Goal: Task Accomplishment & Management: Complete application form

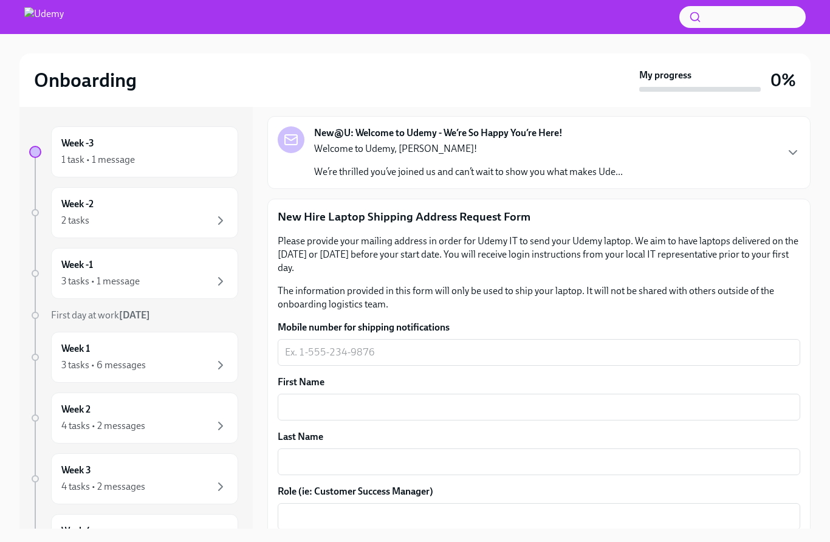
scroll to position [67, 0]
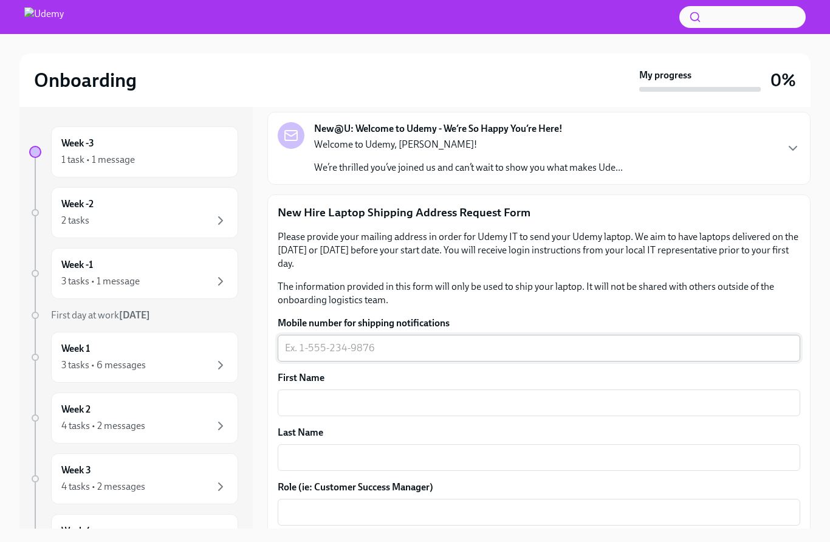
click at [557, 354] on textarea "Mobile number for shipping notifications" at bounding box center [539, 348] width 508 height 15
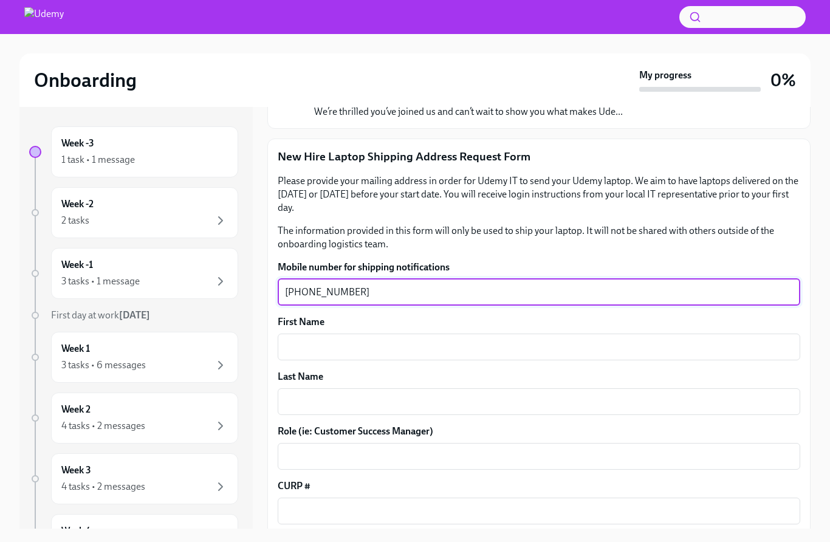
scroll to position [134, 0]
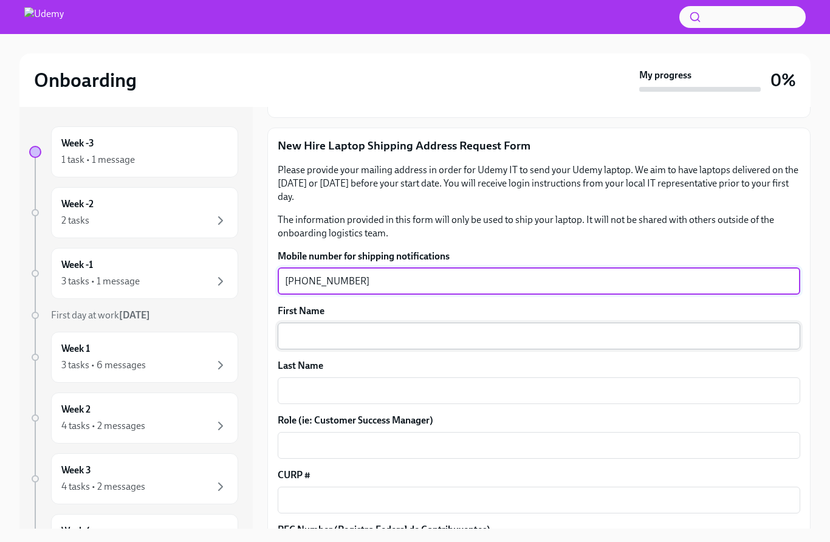
type textarea "[PHONE_NUMBER]"
click at [512, 343] on textarea "First Name" at bounding box center [539, 336] width 508 height 15
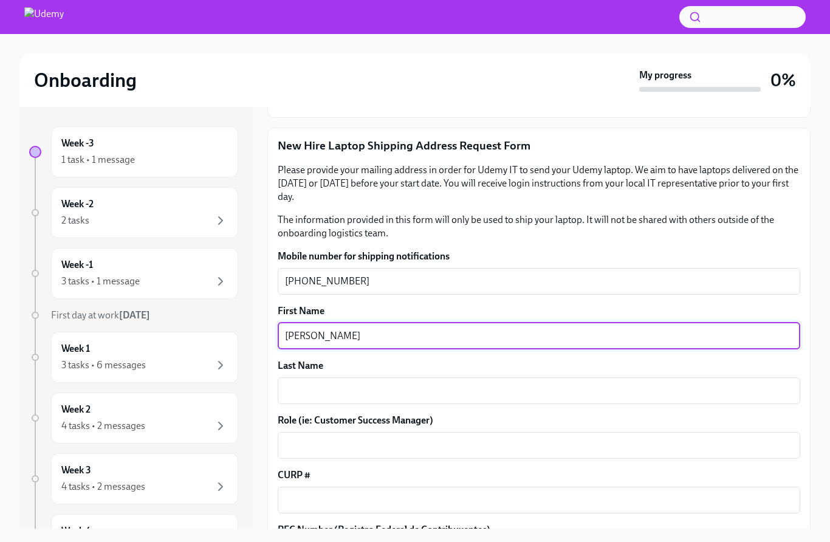
type textarea "[PERSON_NAME]"
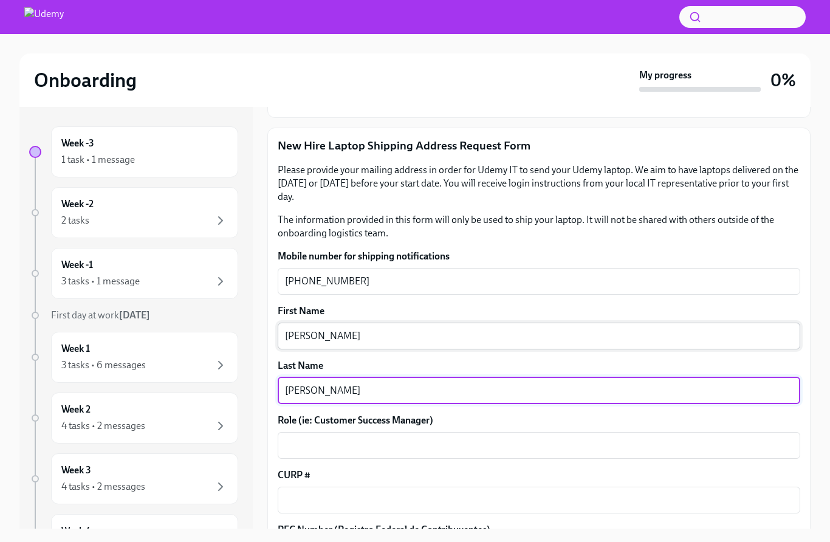
type textarea "[PERSON_NAME]"
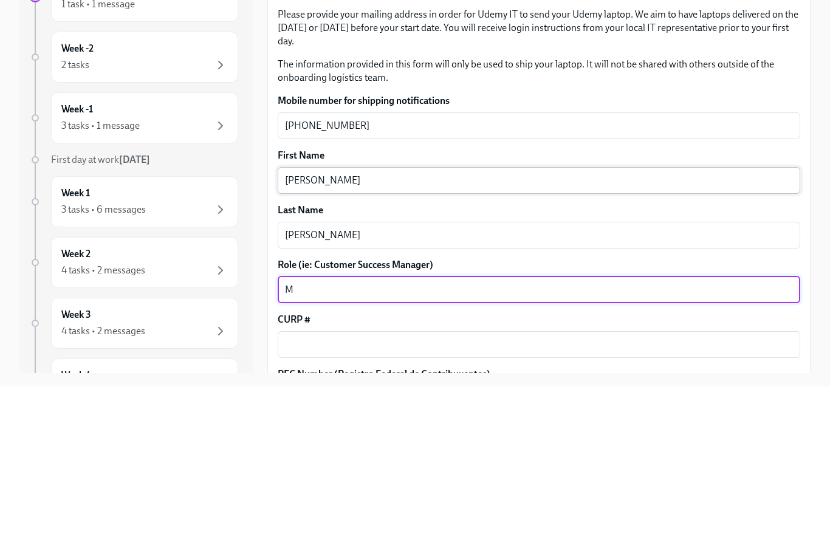
scroll to position [69, 0]
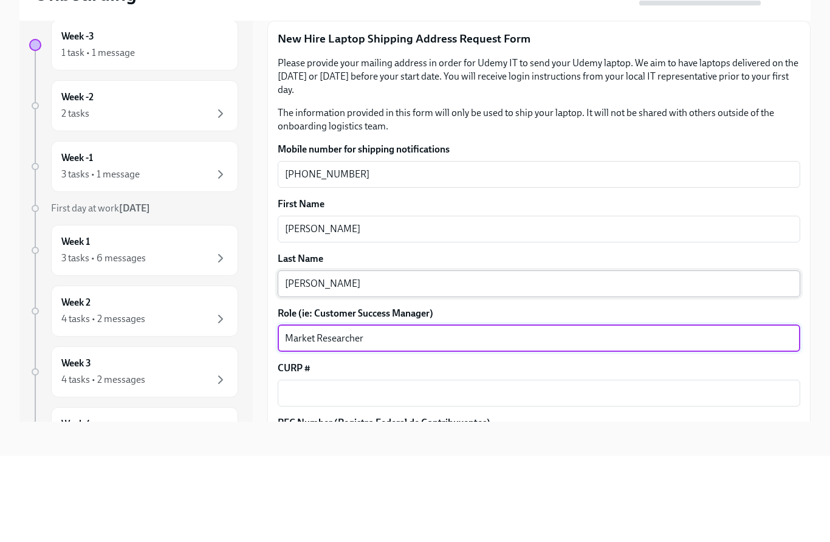
type textarea "Market Researcher"
click at [406, 363] on textarea "[PERSON_NAME]" at bounding box center [539, 370] width 508 height 15
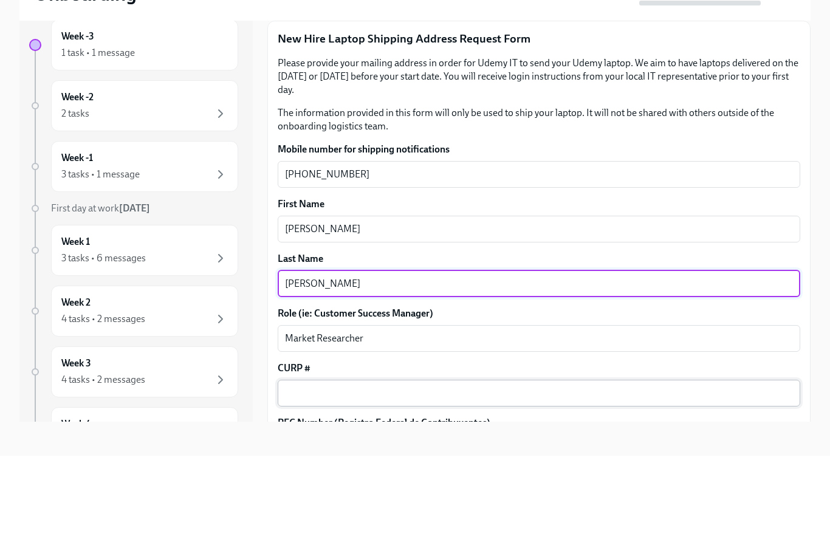
type textarea "[PERSON_NAME]"
click at [449, 472] on textarea "CURP #" at bounding box center [539, 479] width 508 height 15
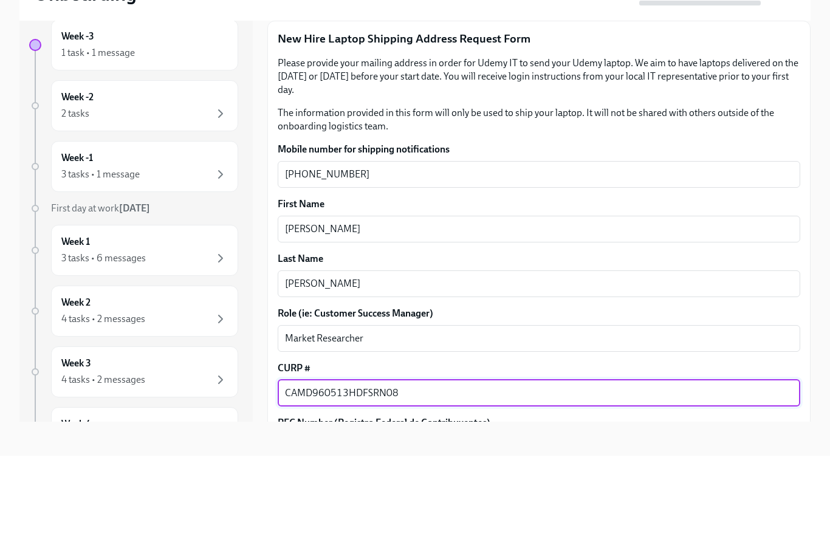
type textarea "CAMD960513HDFSRN08"
click at [502, 527] on textarea "RFC Number (Registro Federal de Contribuyentes)" at bounding box center [539, 534] width 508 height 15
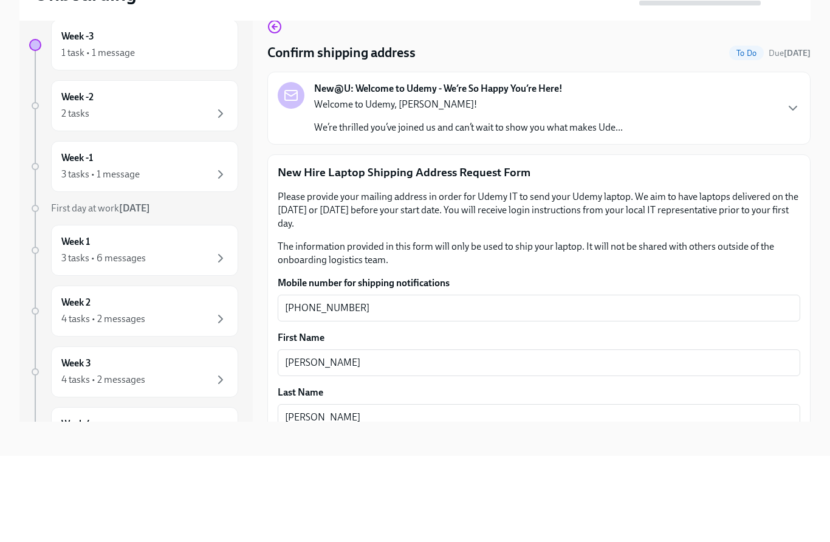
scroll to position [0, 0]
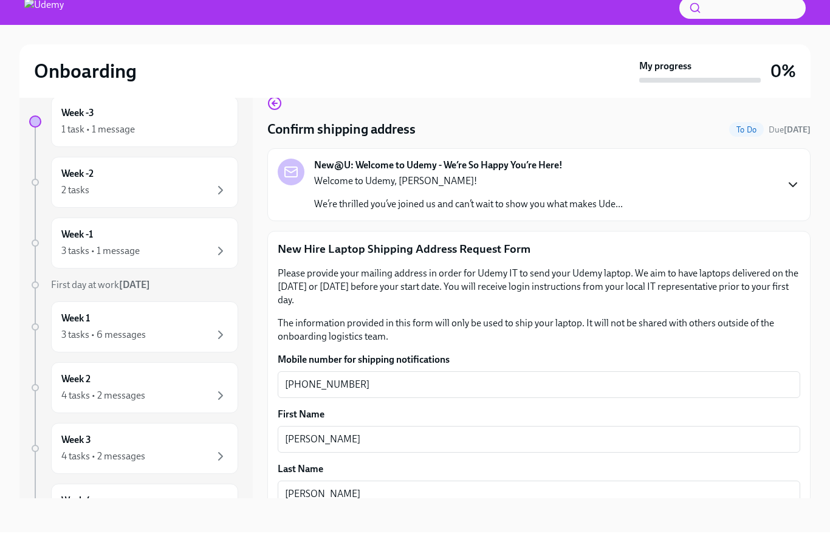
type textarea "CAMD960513R21"
click at [786, 187] on icon "button" at bounding box center [792, 194] width 15 height 15
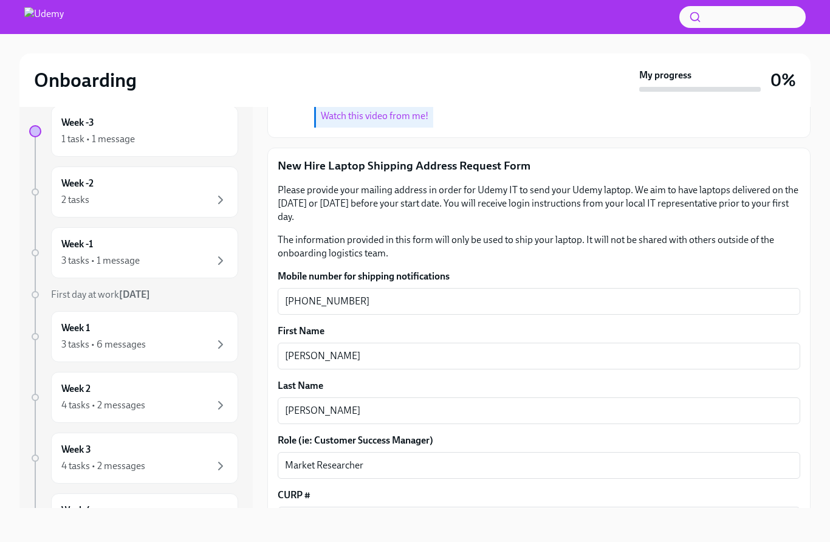
scroll to position [408, 0]
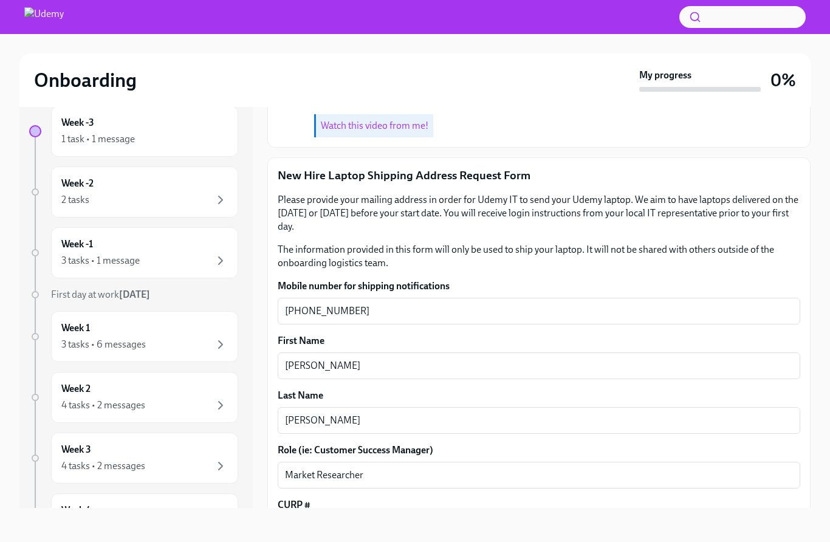
click at [405, 131] on link "Watch this video from me!" at bounding box center [374, 126] width 107 height 12
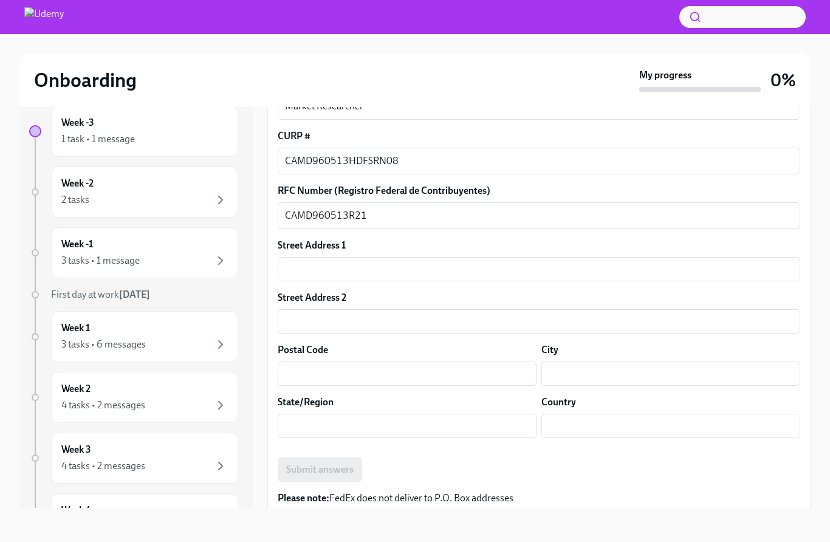
scroll to position [782, 0]
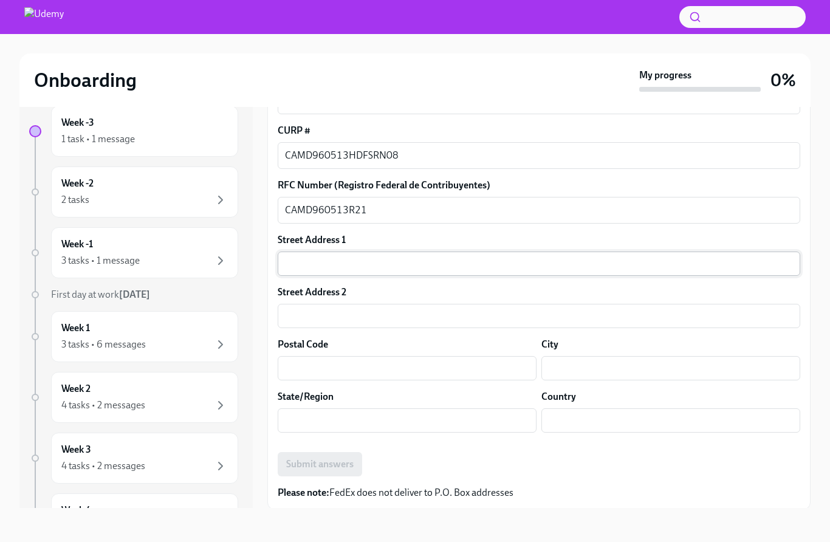
click at [570, 276] on input "text" at bounding box center [539, 263] width 522 height 24
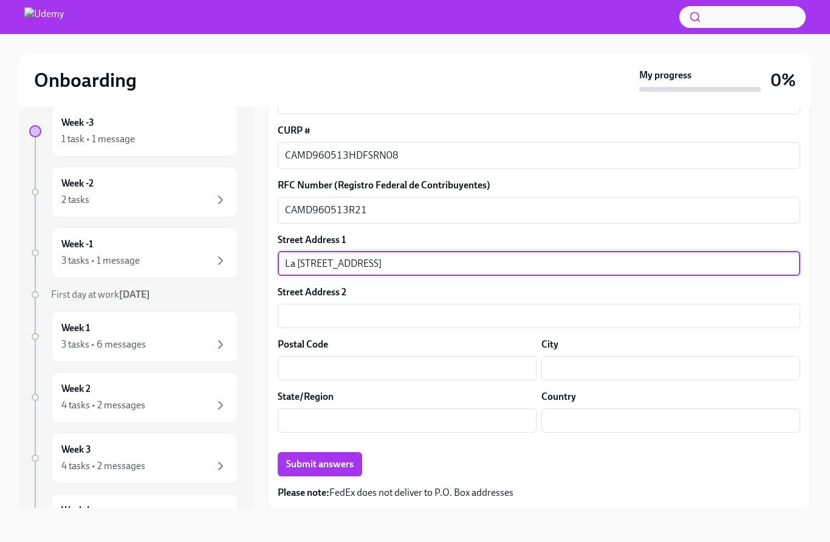
click at [437, 276] on input "La [STREET_ADDRESS]" at bounding box center [539, 263] width 522 height 24
click at [406, 276] on input "[STREET_ADDRESS]" at bounding box center [539, 263] width 522 height 24
click at [415, 276] on input "La [STREET_ADDRESS]" at bounding box center [539, 263] width 522 height 24
click at [414, 276] on input "La [STREET_ADDRESS]" at bounding box center [539, 263] width 522 height 24
type input "[STREET_ADDRESS]"
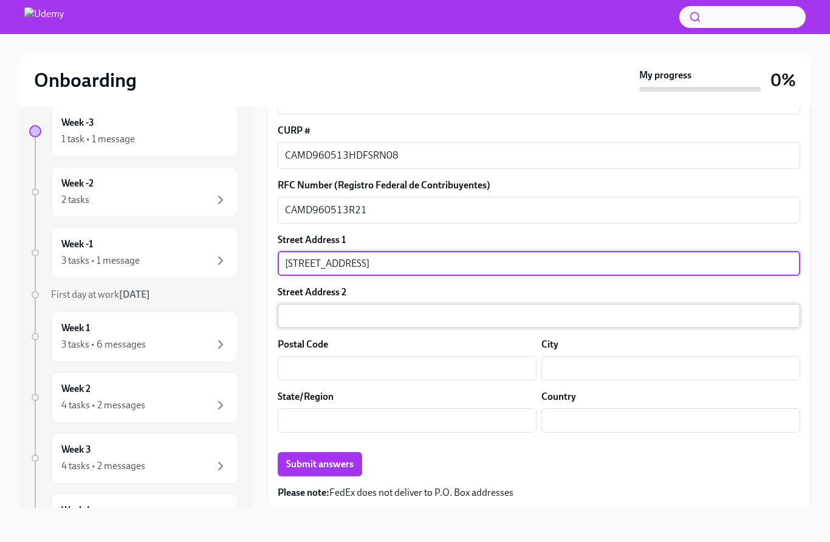
click at [439, 328] on input "text" at bounding box center [539, 316] width 522 height 24
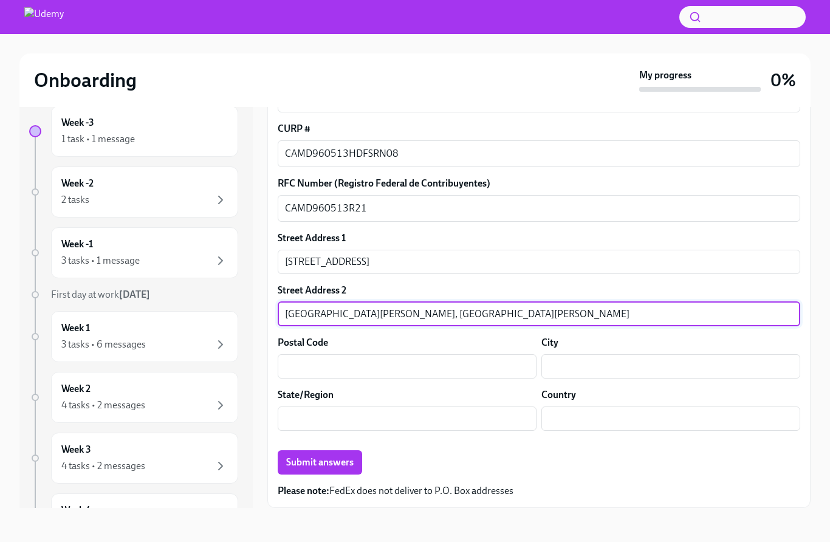
scroll to position [839, 0]
type input "[GEOGRAPHIC_DATA][PERSON_NAME], [GEOGRAPHIC_DATA][PERSON_NAME]"
click at [449, 356] on input "text" at bounding box center [407, 366] width 259 height 24
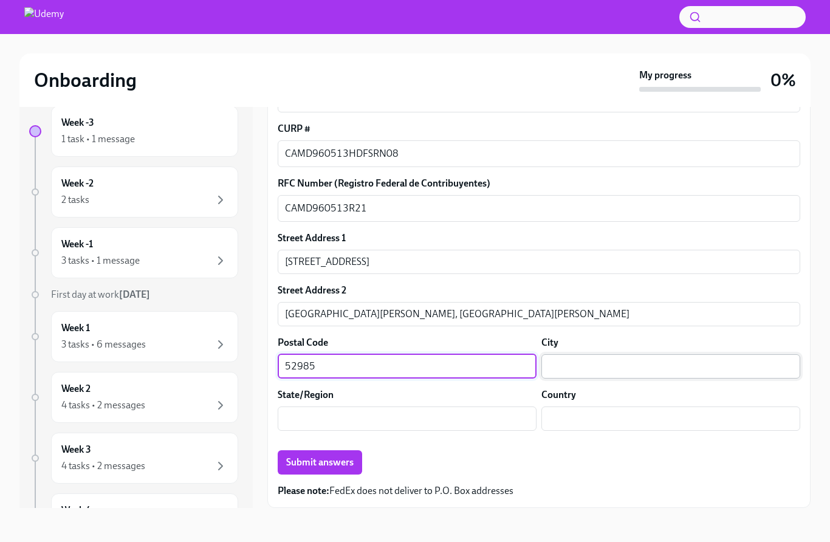
type input "52985"
click at [615, 355] on input "text" at bounding box center [670, 366] width 259 height 24
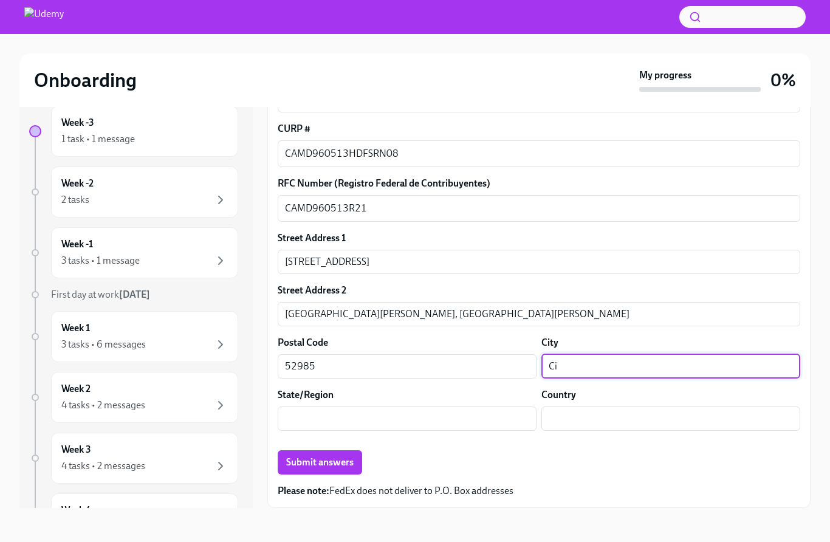
type input "C"
type input "Atizapán [PERSON_NAME][GEOGRAPHIC_DATA]"
click at [425, 425] on input "text" at bounding box center [407, 418] width 259 height 24
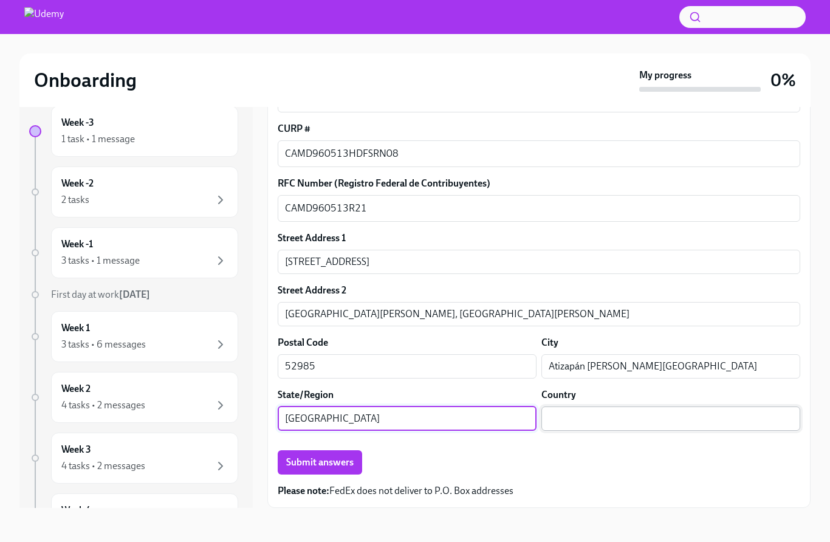
type input "[GEOGRAPHIC_DATA]"
click at [624, 423] on input "text" at bounding box center [670, 418] width 259 height 24
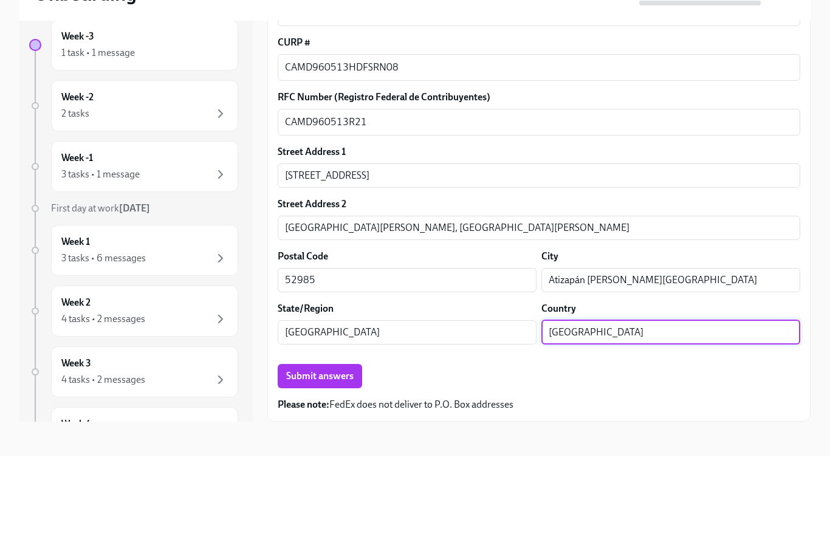
type input "[GEOGRAPHIC_DATA]"
click at [344, 456] on span "Submit answers" at bounding box center [319, 462] width 67 height 12
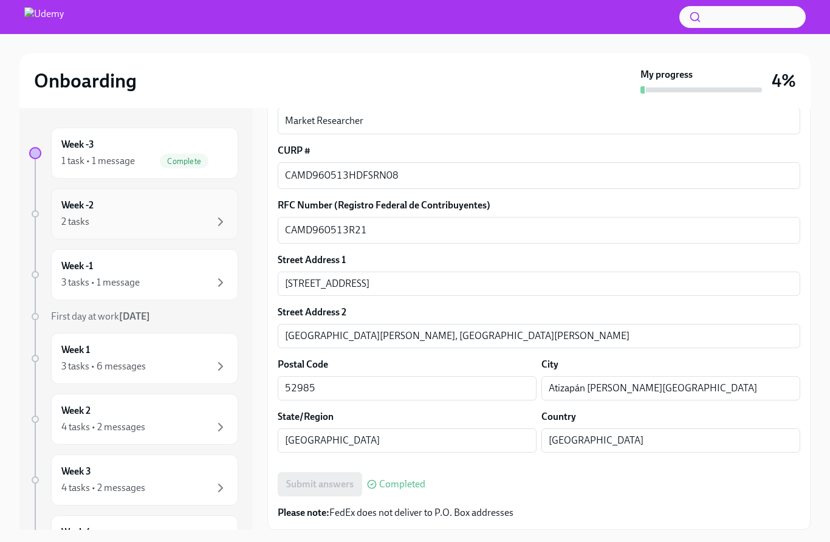
click at [180, 226] on div "2 tasks" at bounding box center [144, 221] width 166 height 15
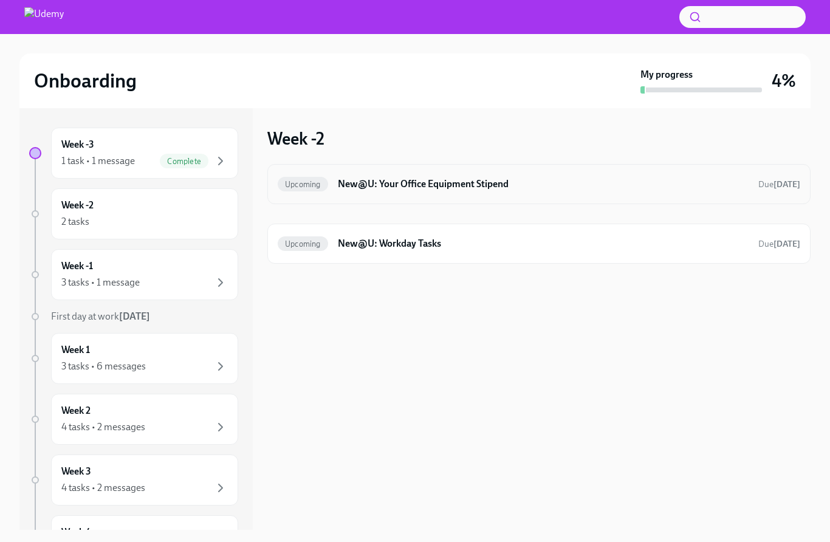
click at [501, 188] on h6 "New@U: Your Office Equipment Stipend" at bounding box center [543, 183] width 411 height 13
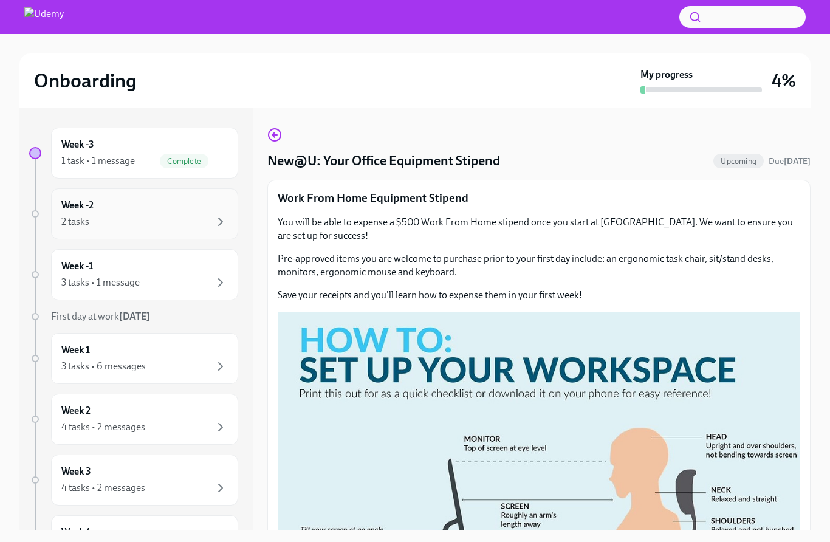
click at [174, 220] on div "2 tasks" at bounding box center [144, 221] width 166 height 15
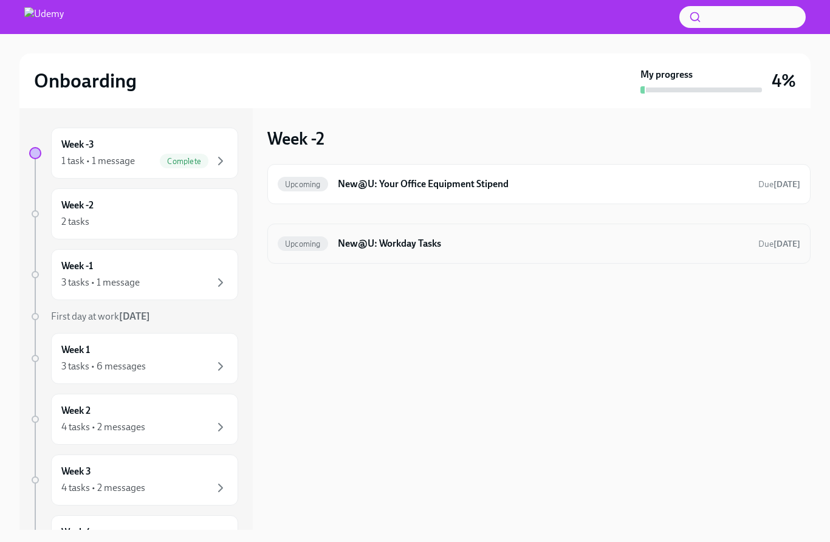
click at [646, 245] on h6 "New@U: Workday Tasks" at bounding box center [543, 243] width 411 height 13
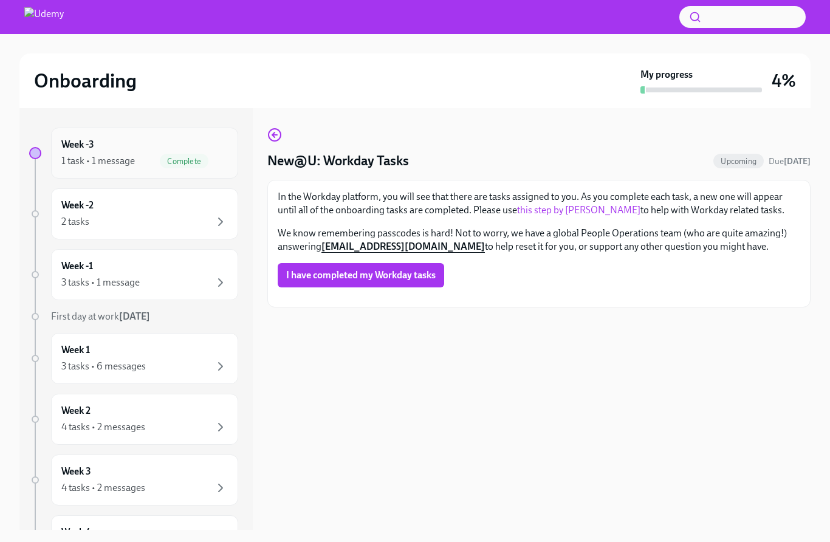
click at [155, 149] on div "Week -3 1 task • 1 message Complete" at bounding box center [144, 153] width 166 height 30
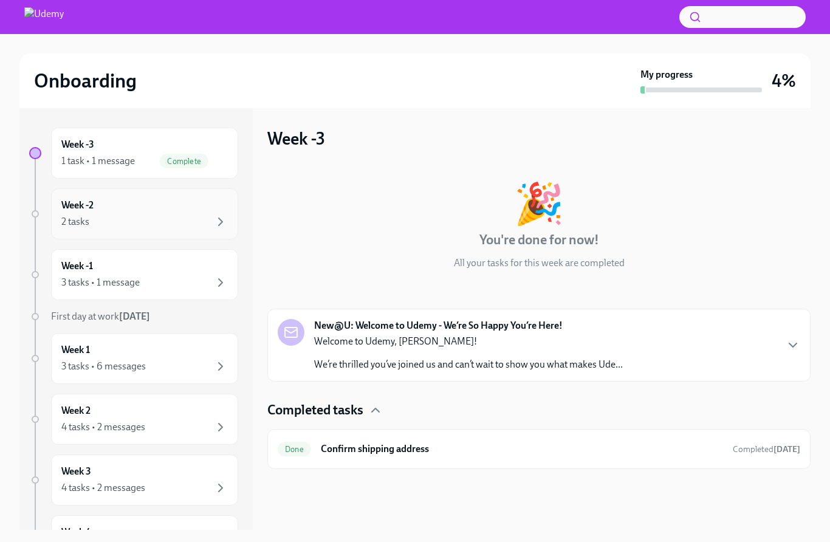
click at [189, 218] on div "2 tasks" at bounding box center [144, 221] width 166 height 15
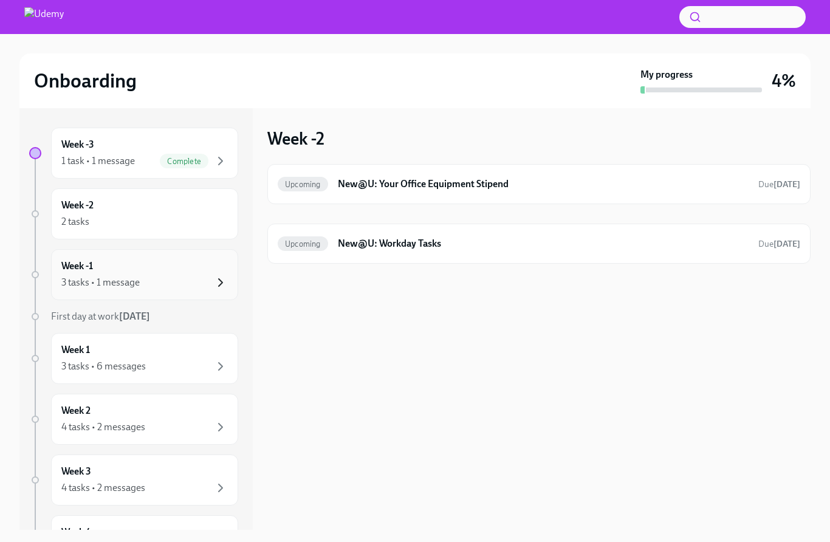
click at [223, 276] on icon "button" at bounding box center [220, 282] width 15 height 15
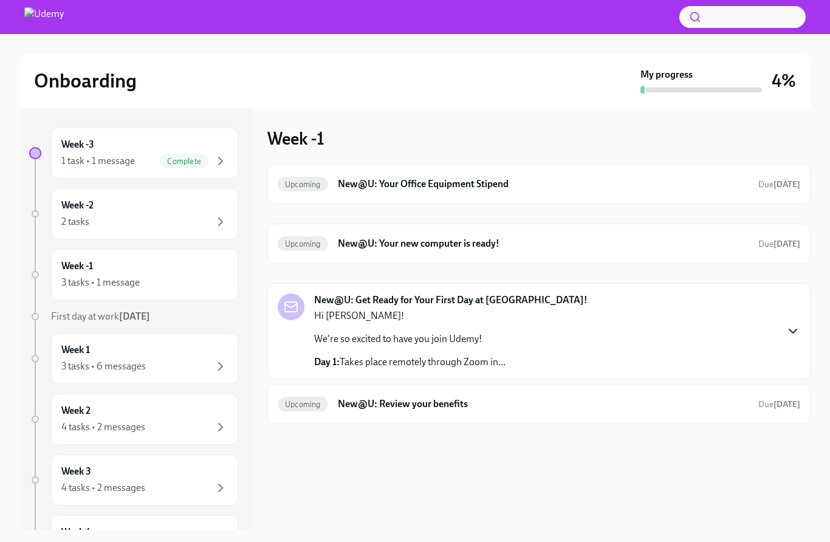
click at [789, 336] on icon "button" at bounding box center [792, 331] width 15 height 15
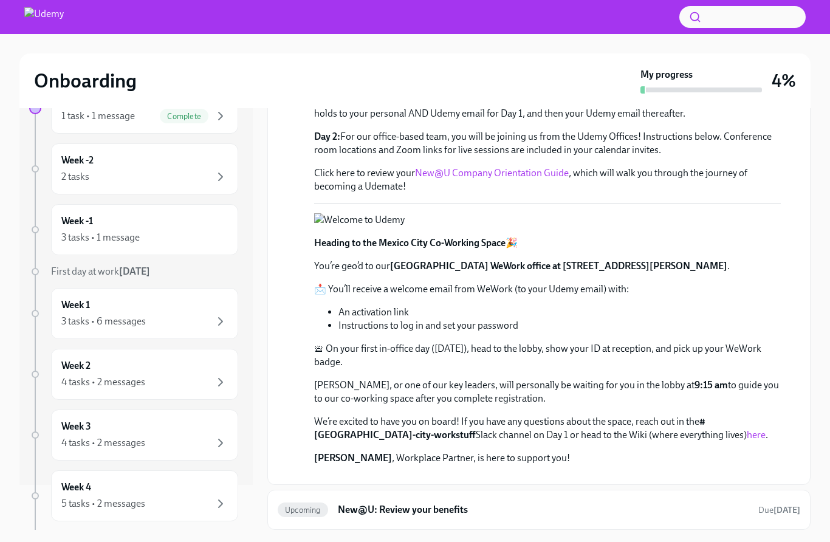
scroll to position [62, 0]
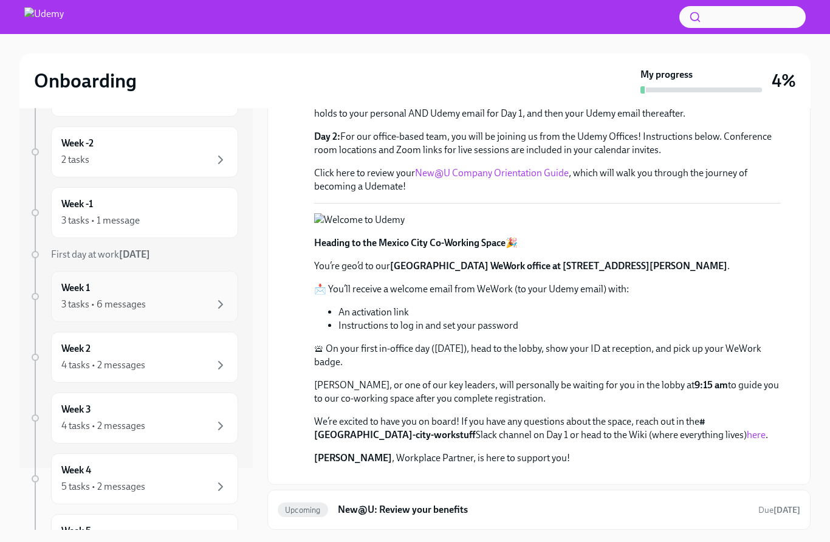
click at [206, 298] on div "3 tasks • 6 messages" at bounding box center [144, 304] width 166 height 15
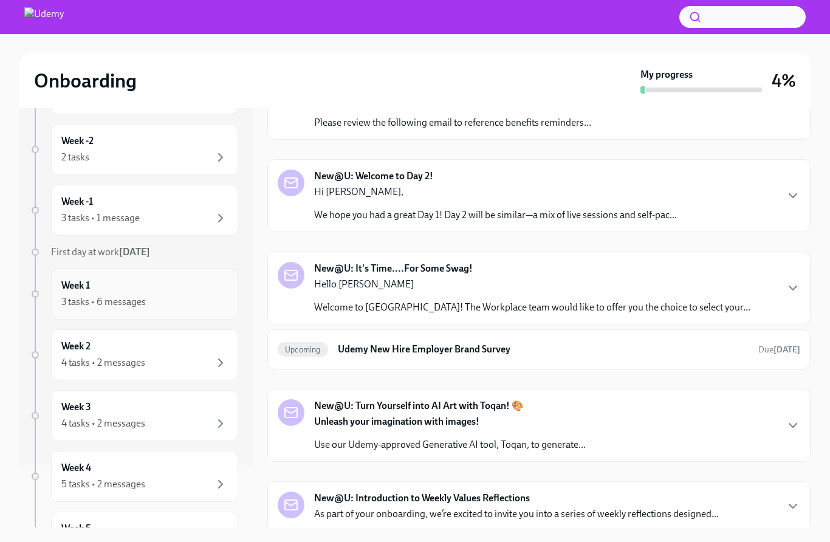
scroll to position [41, 0]
click at [154, 195] on div "Week -1 3 tasks • 1 message" at bounding box center [144, 210] width 166 height 30
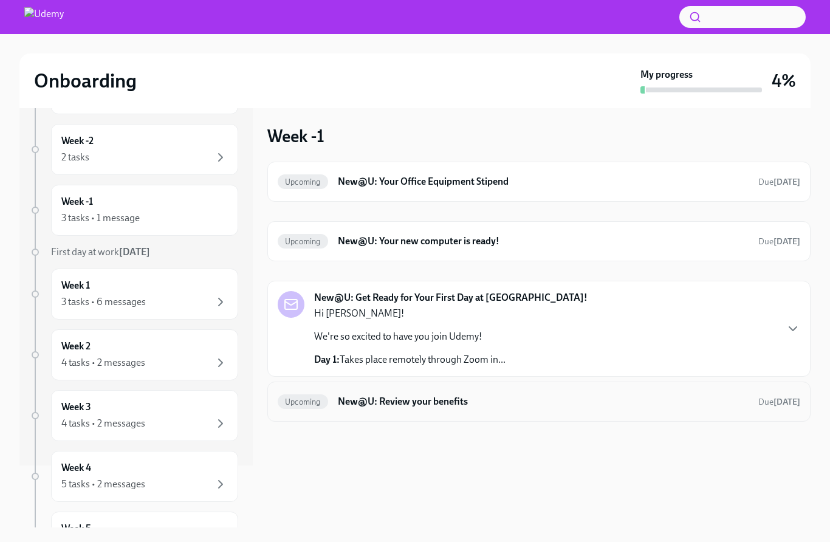
click at [671, 395] on h6 "New@U: Review your benefits" at bounding box center [543, 401] width 411 height 13
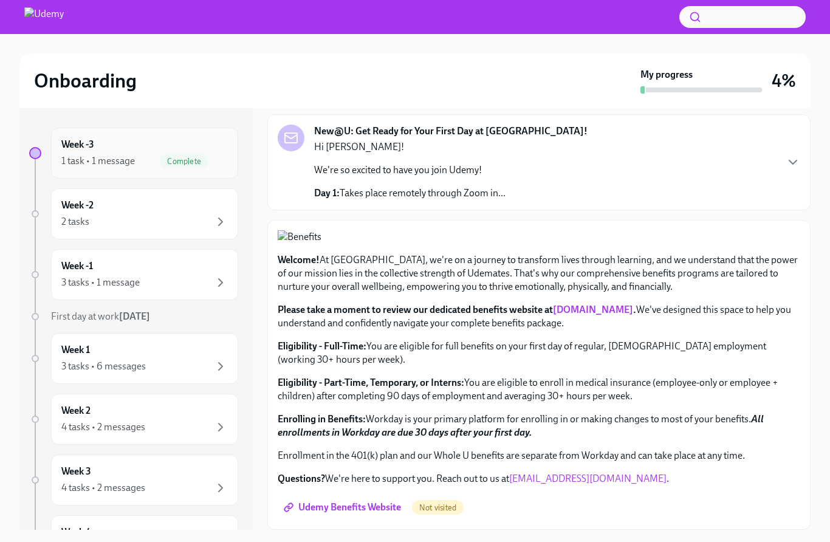
click at [112, 159] on div "1 task • 1 message" at bounding box center [97, 160] width 73 height 13
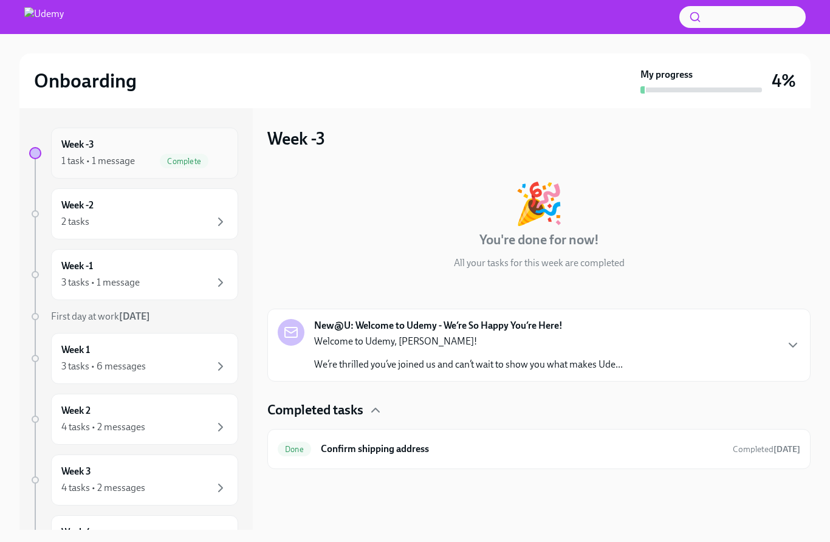
click at [157, 165] on div "1 task • 1 message Complete" at bounding box center [144, 161] width 166 height 15
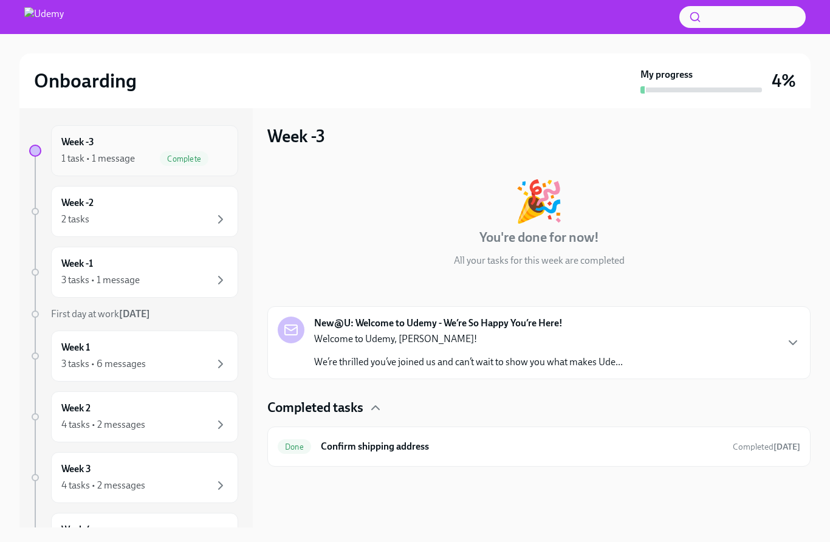
scroll to position [39, 0]
click at [663, 437] on div "Done Confirm shipping address Completed [DATE]" at bounding box center [539, 446] width 522 height 19
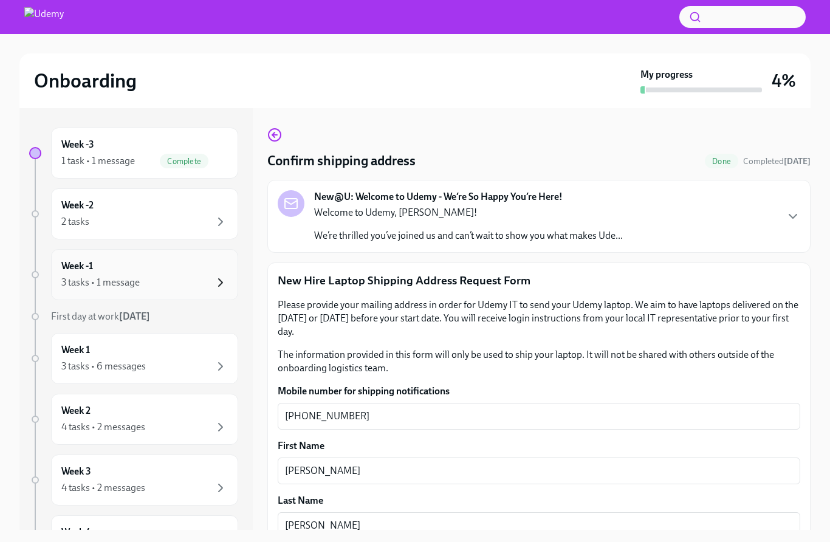
click at [216, 281] on icon "button" at bounding box center [220, 282] width 15 height 15
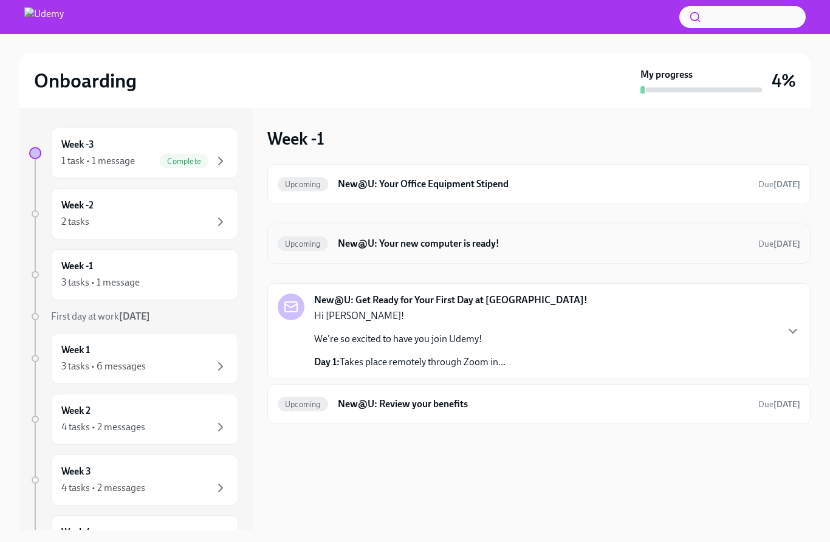
click at [618, 251] on div "Upcoming New@U: Your new computer is ready! Due Nov 1st" at bounding box center [539, 243] width 522 height 19
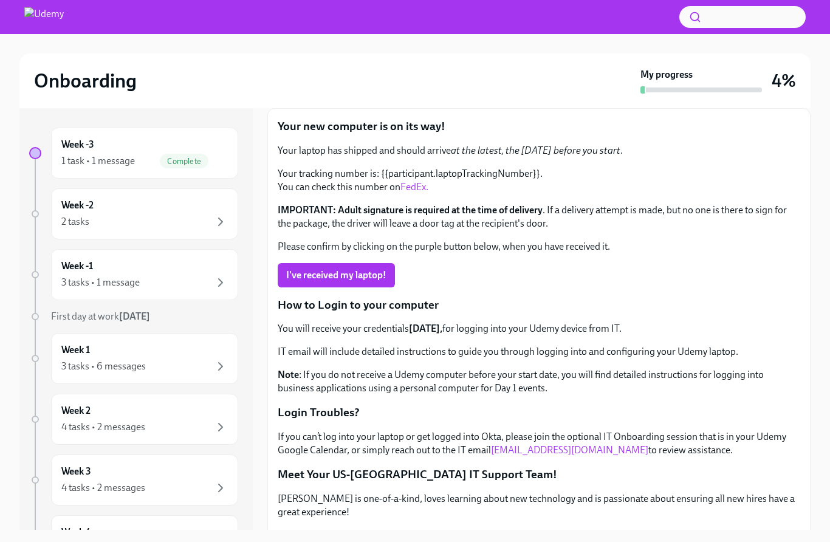
scroll to position [100, 0]
